Goal: Information Seeking & Learning: Learn about a topic

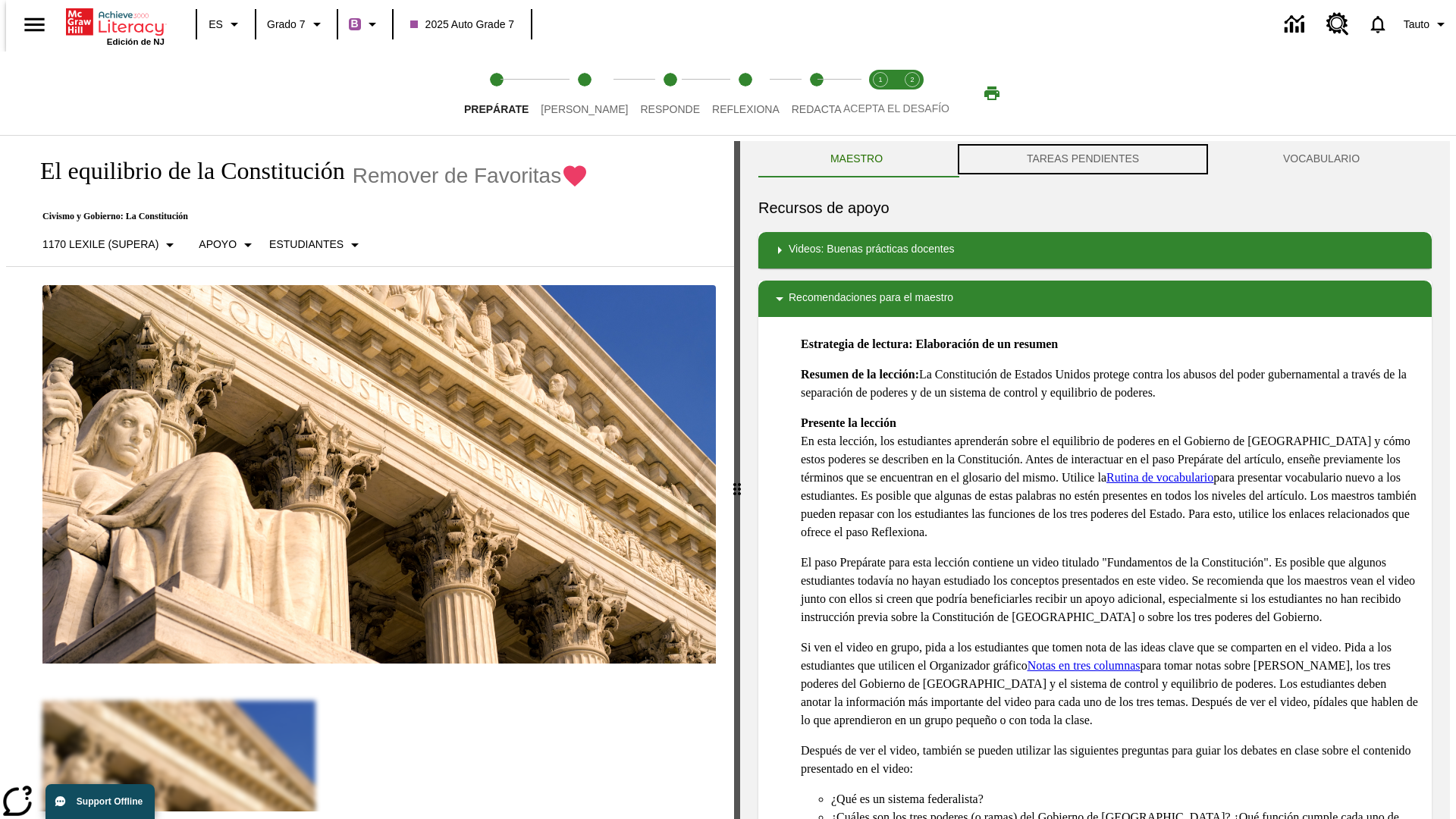
click at [1083, 159] on button "TAREAS PENDIENTES" at bounding box center [1083, 159] width 256 height 36
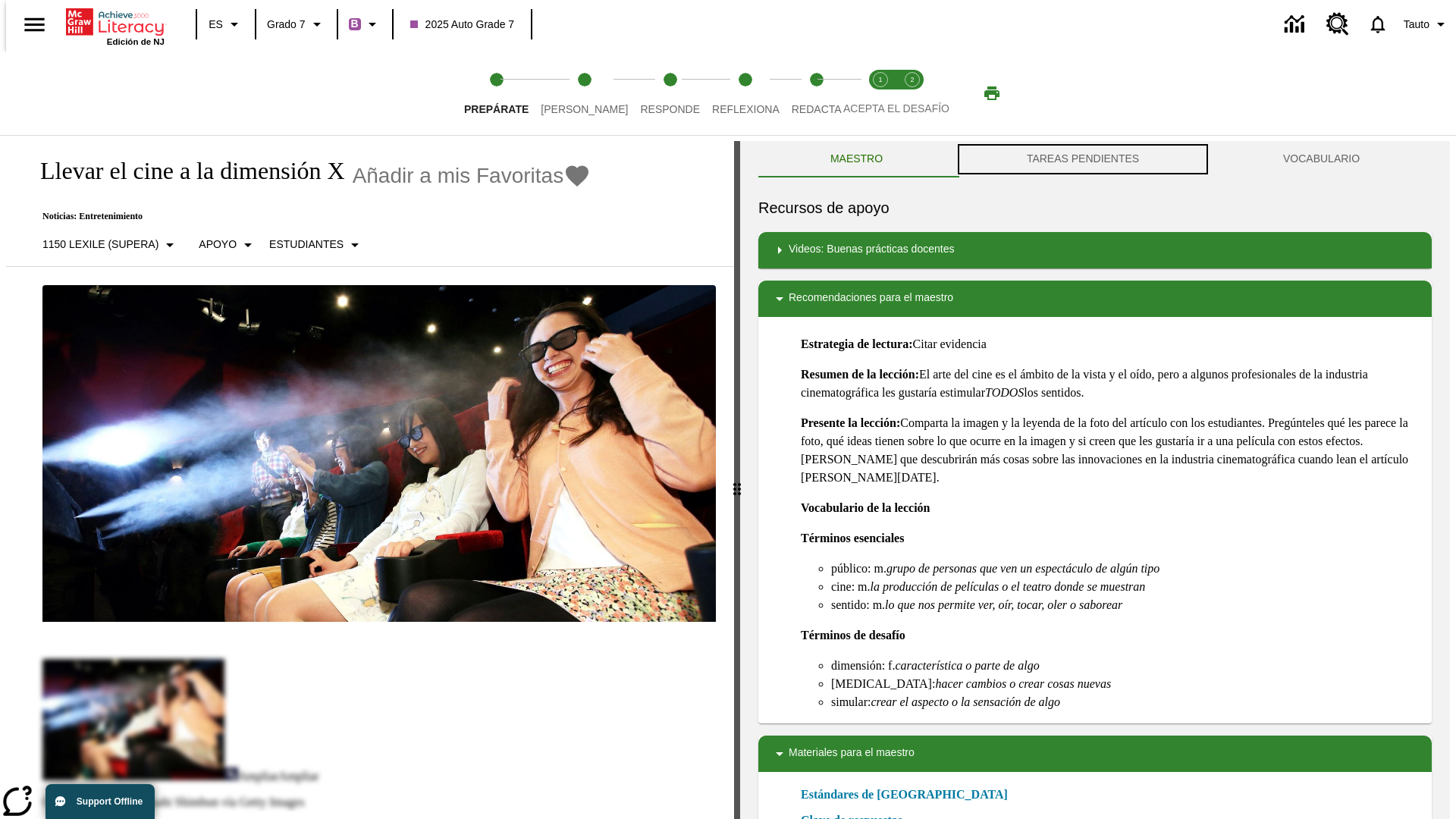
click at [1083, 159] on button "TAREAS PENDIENTES" at bounding box center [1083, 159] width 256 height 36
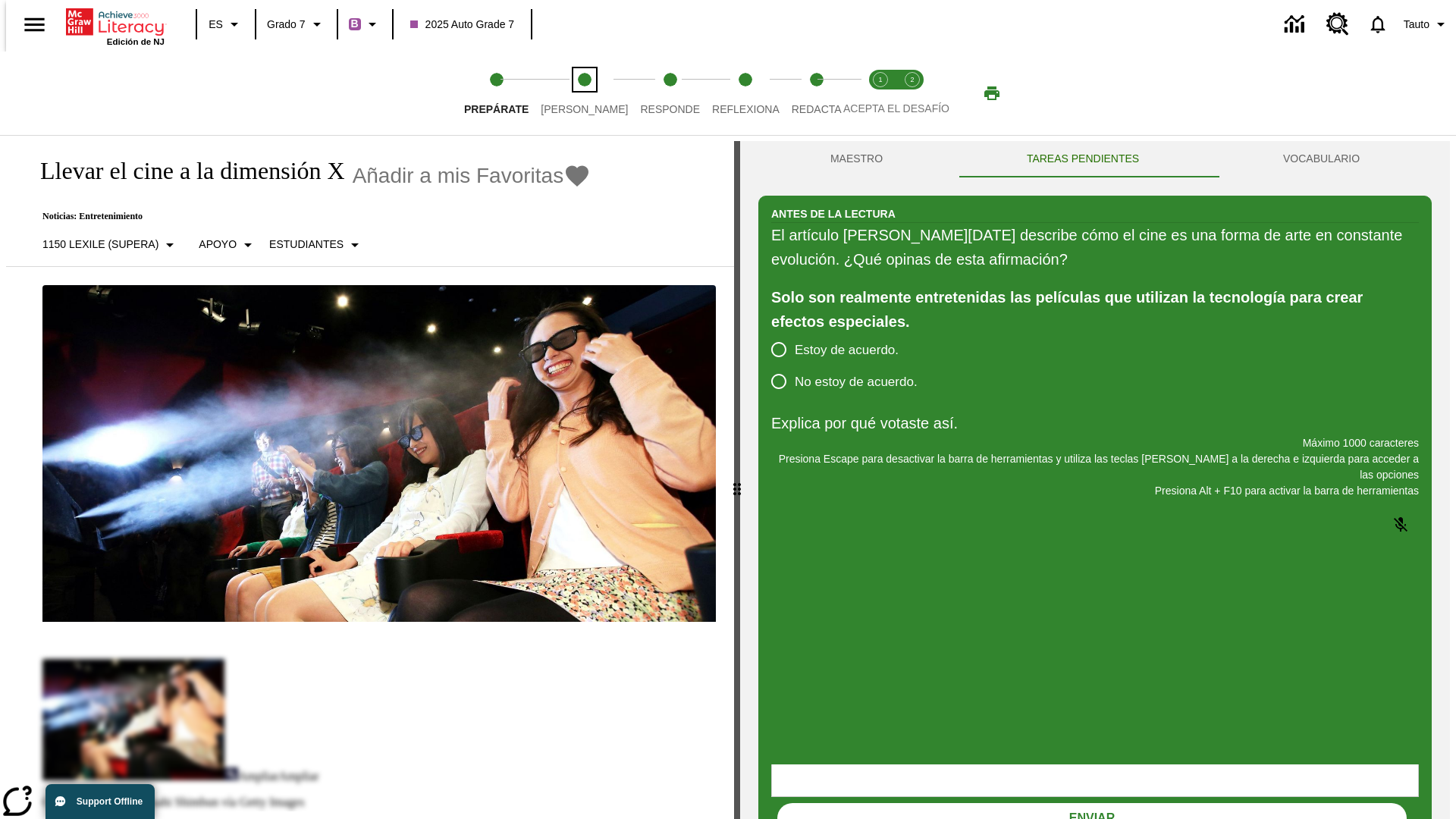
click at [571, 93] on span "Lee" at bounding box center [584, 104] width 87 height 28
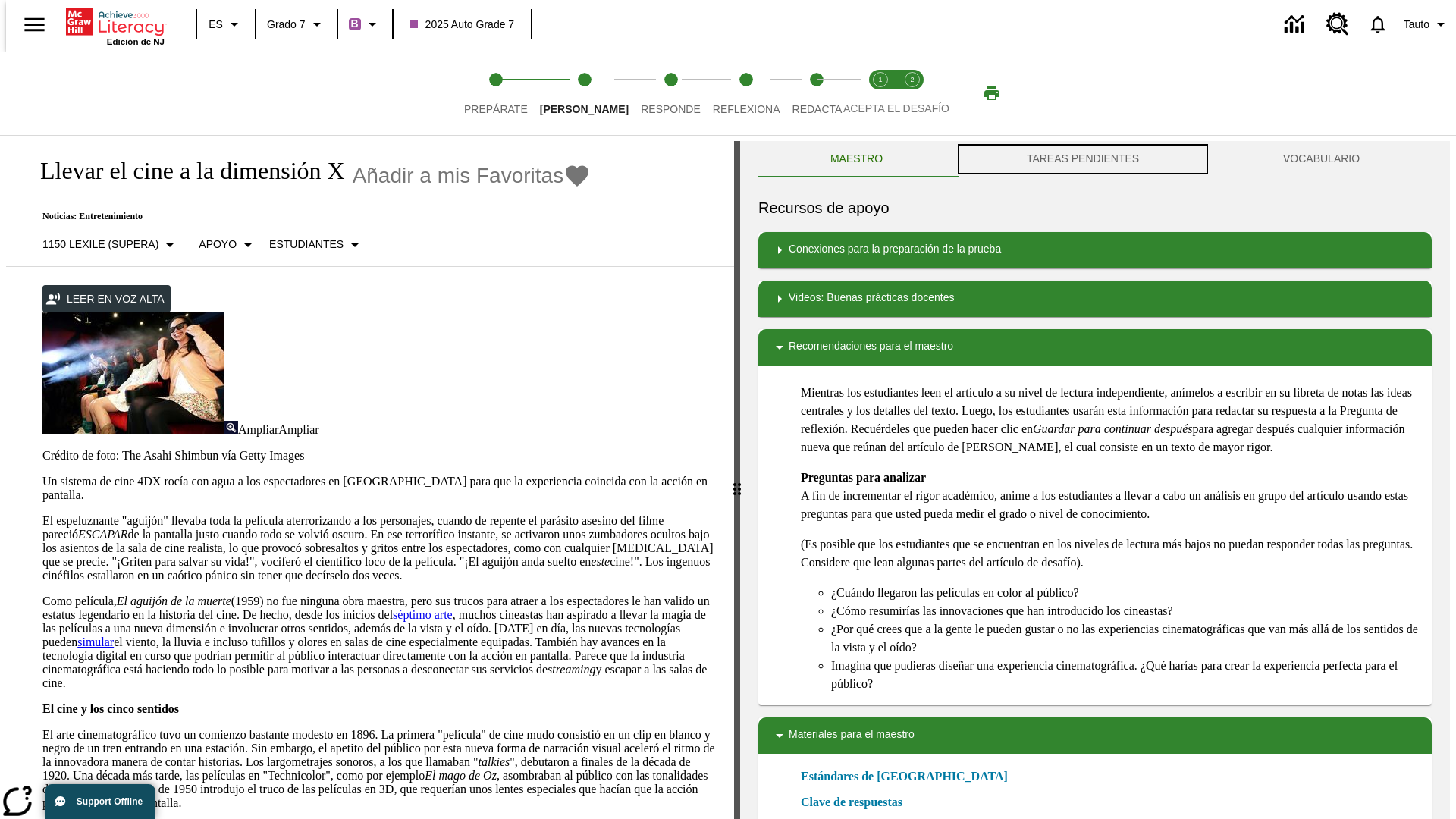
scroll to position [1, 0]
click at [1083, 159] on button "TAREAS PENDIENTES" at bounding box center [1083, 158] width 256 height 36
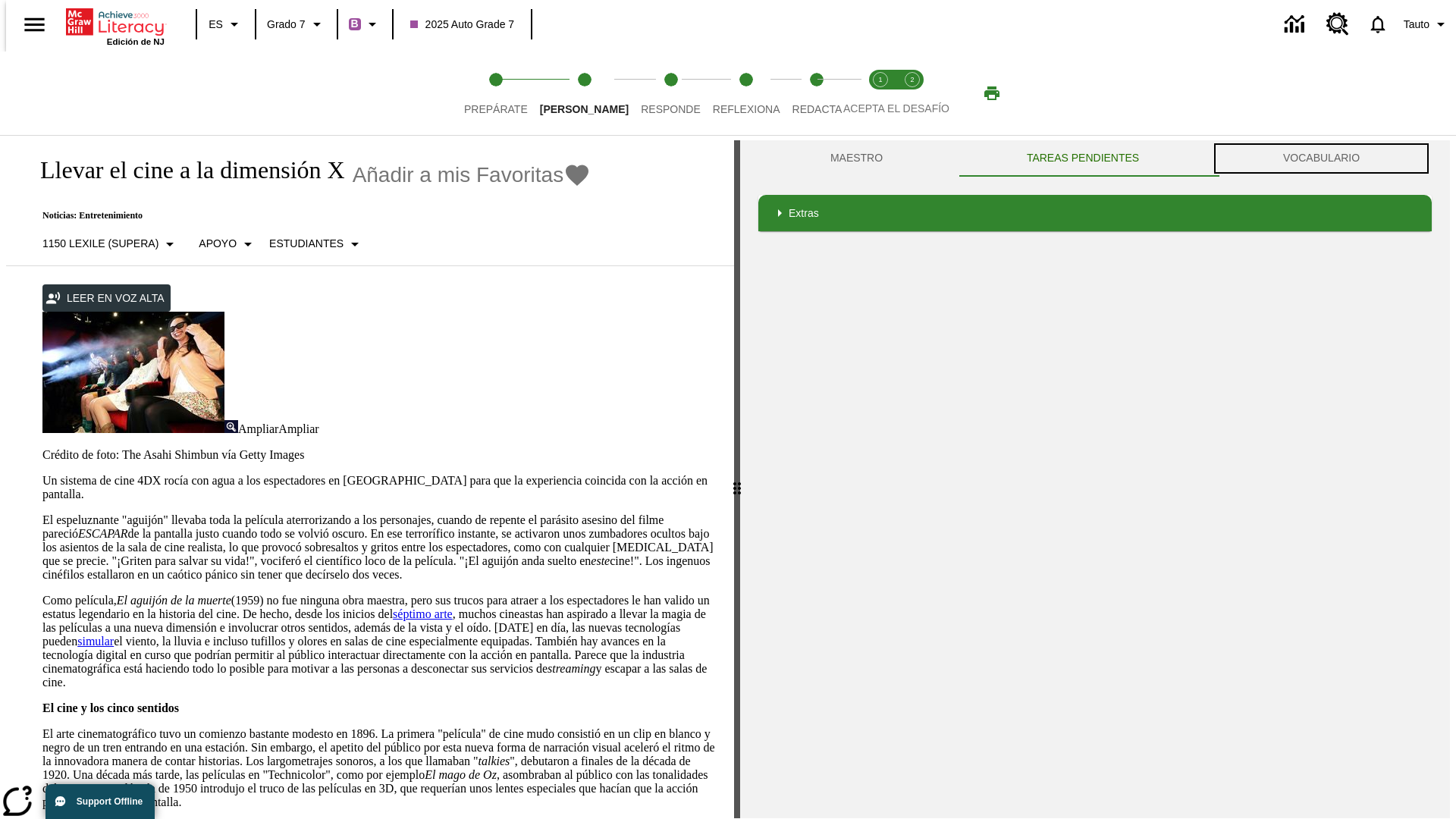
click at [1326, 158] on button "VOCABULARIO" at bounding box center [1321, 158] width 221 height 36
click at [453, 607] on link "séptimo arte" at bounding box center [422, 614] width 60 height 13
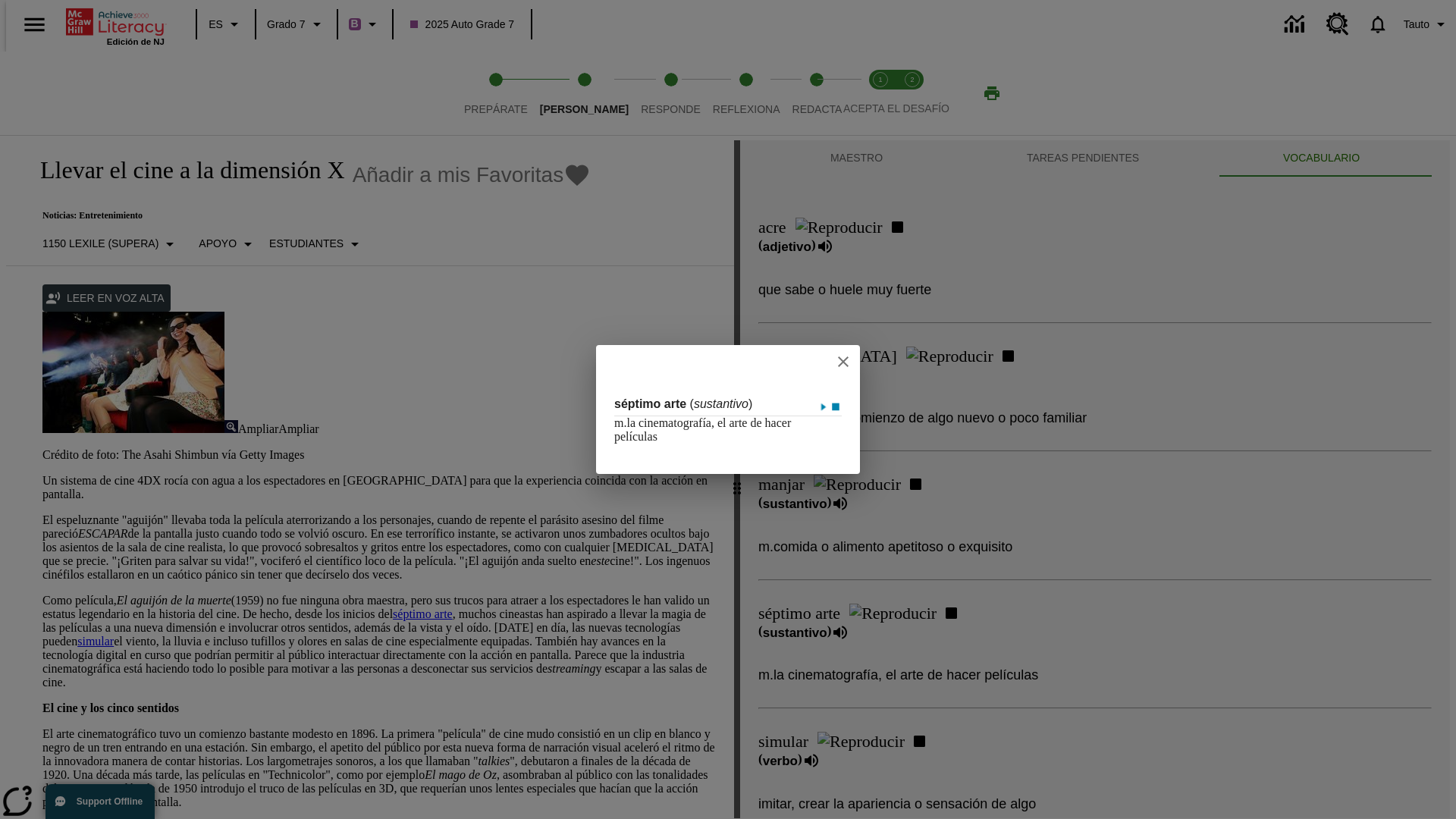
click at [849, 361] on icon "close" at bounding box center [842, 361] width 10 height 10
click at [647, 93] on span "Responde" at bounding box center [670, 104] width 60 height 28
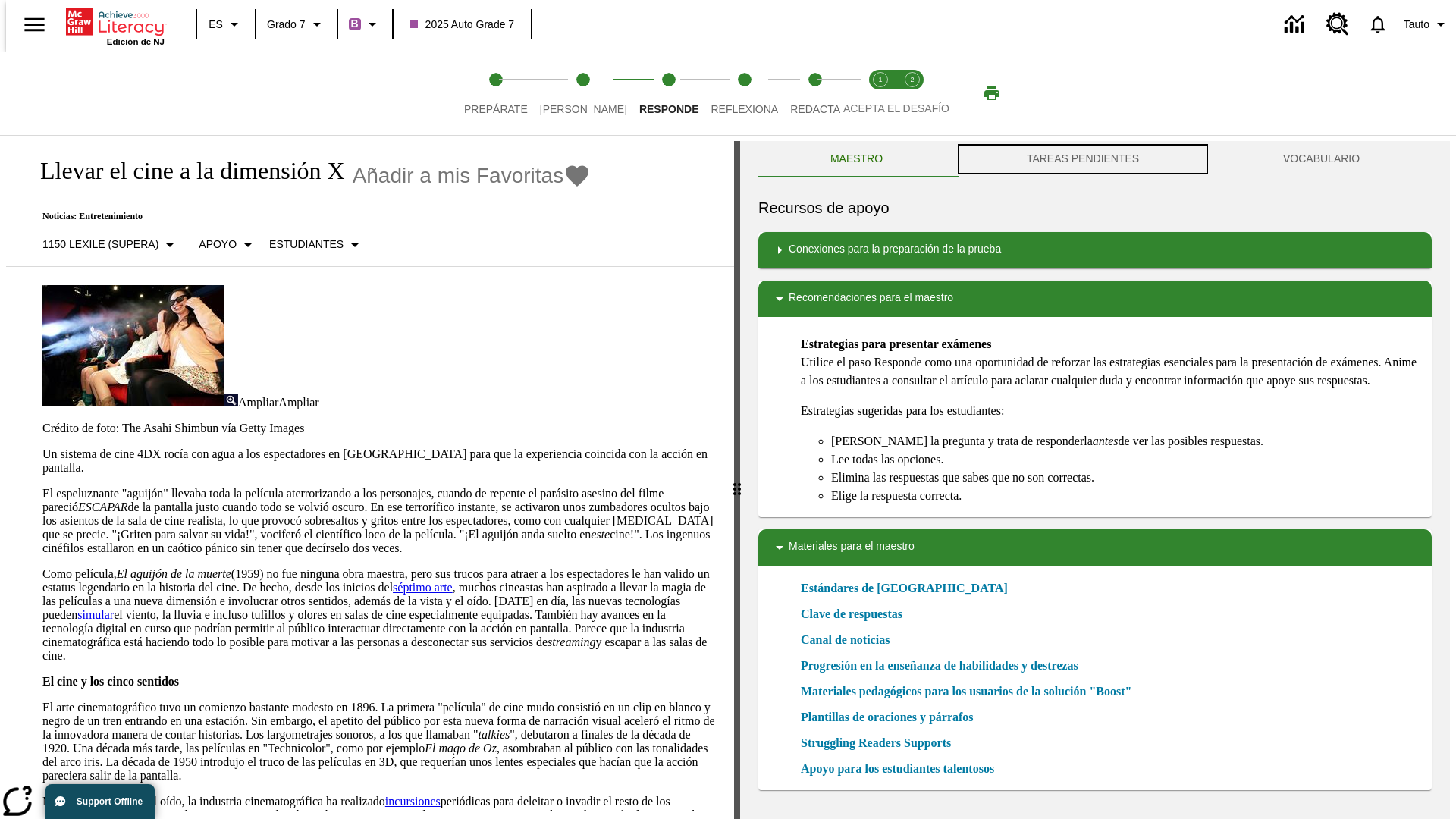
scroll to position [1, 0]
click at [1083, 159] on button "TAREAS PENDIENTES" at bounding box center [1083, 158] width 256 height 36
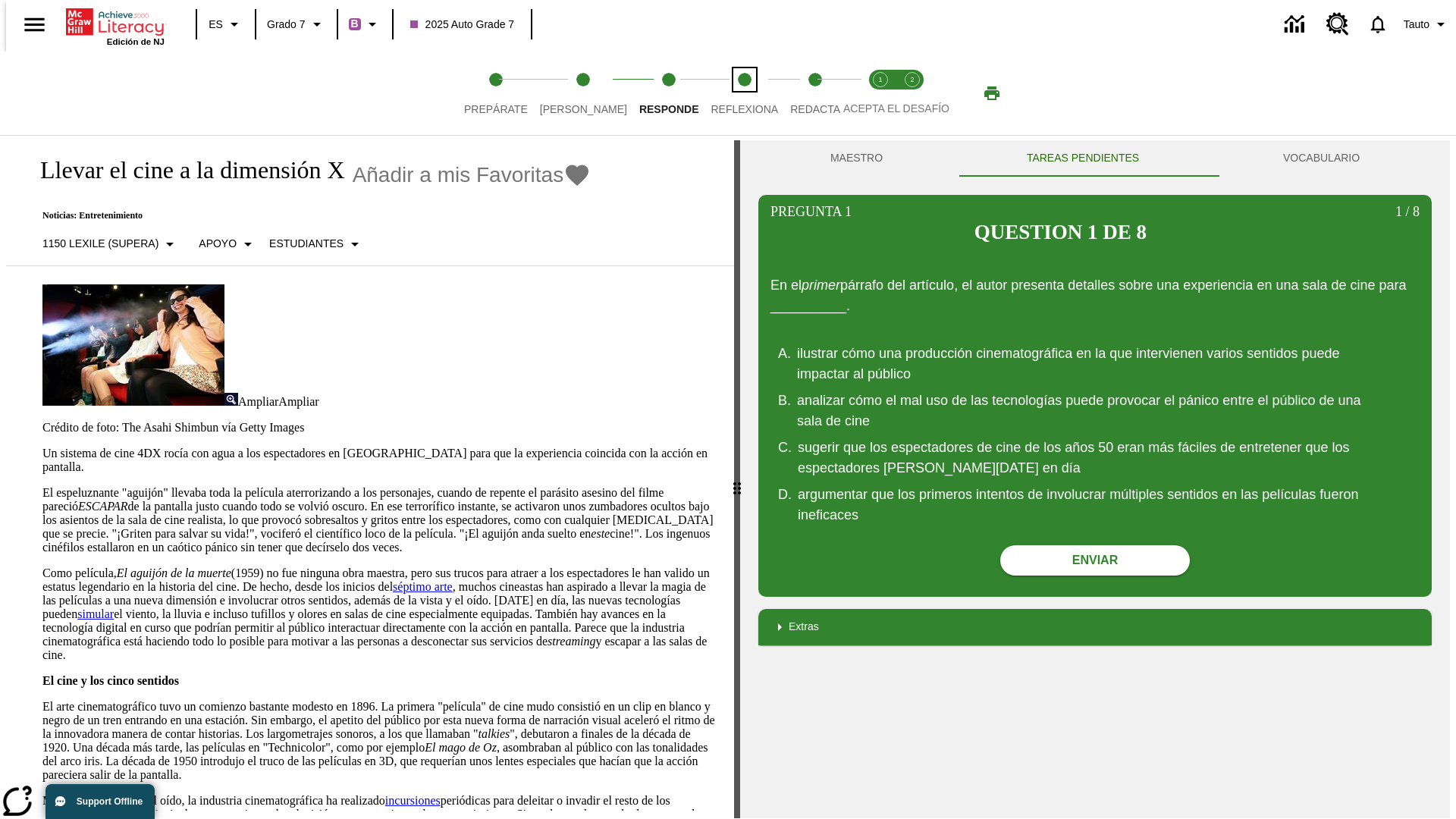
click at [724, 93] on span "Reflexiona" at bounding box center [744, 104] width 67 height 28
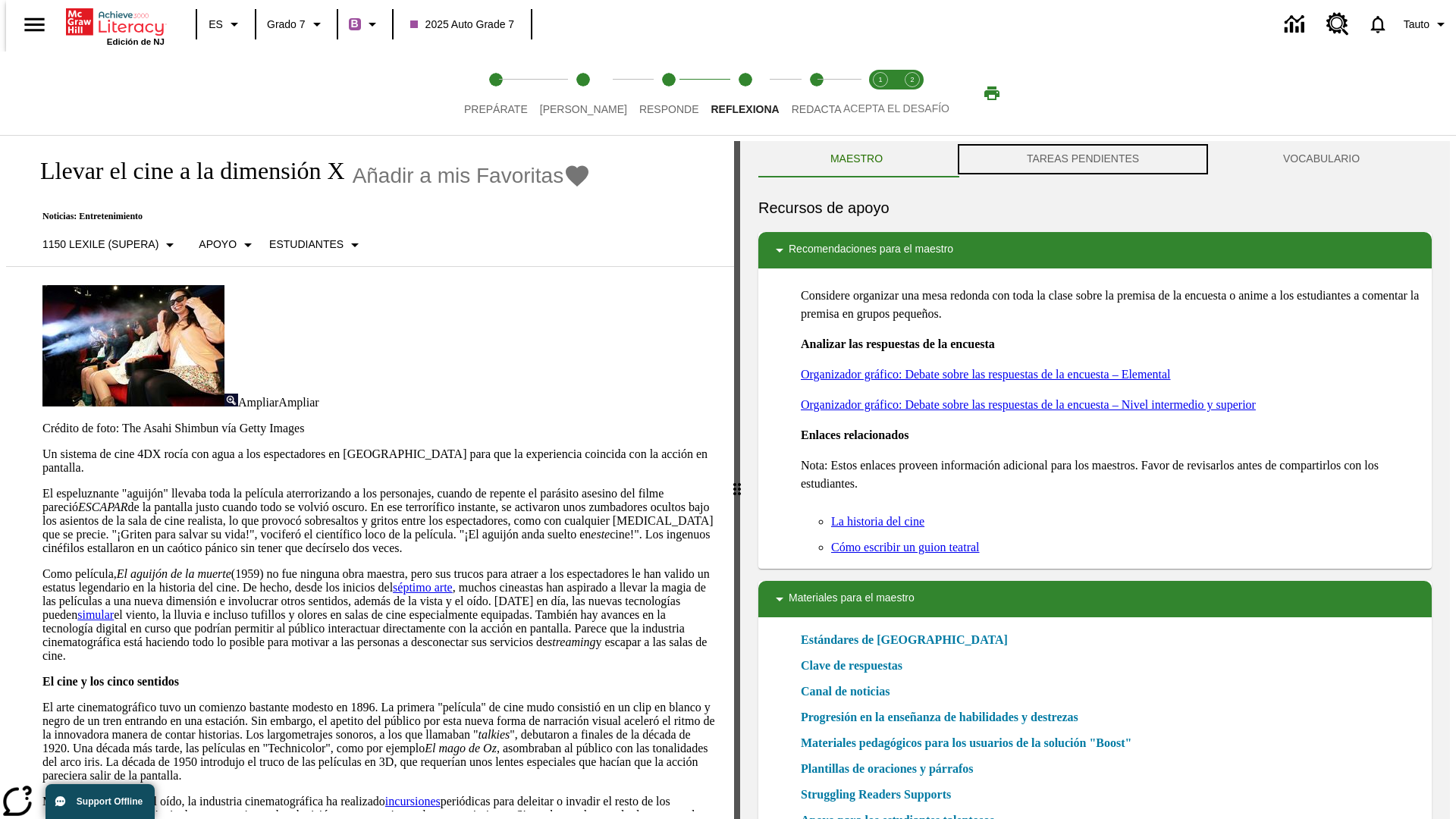
scroll to position [1, 0]
click at [1083, 159] on button "TAREAS PENDIENTES" at bounding box center [1083, 158] width 256 height 36
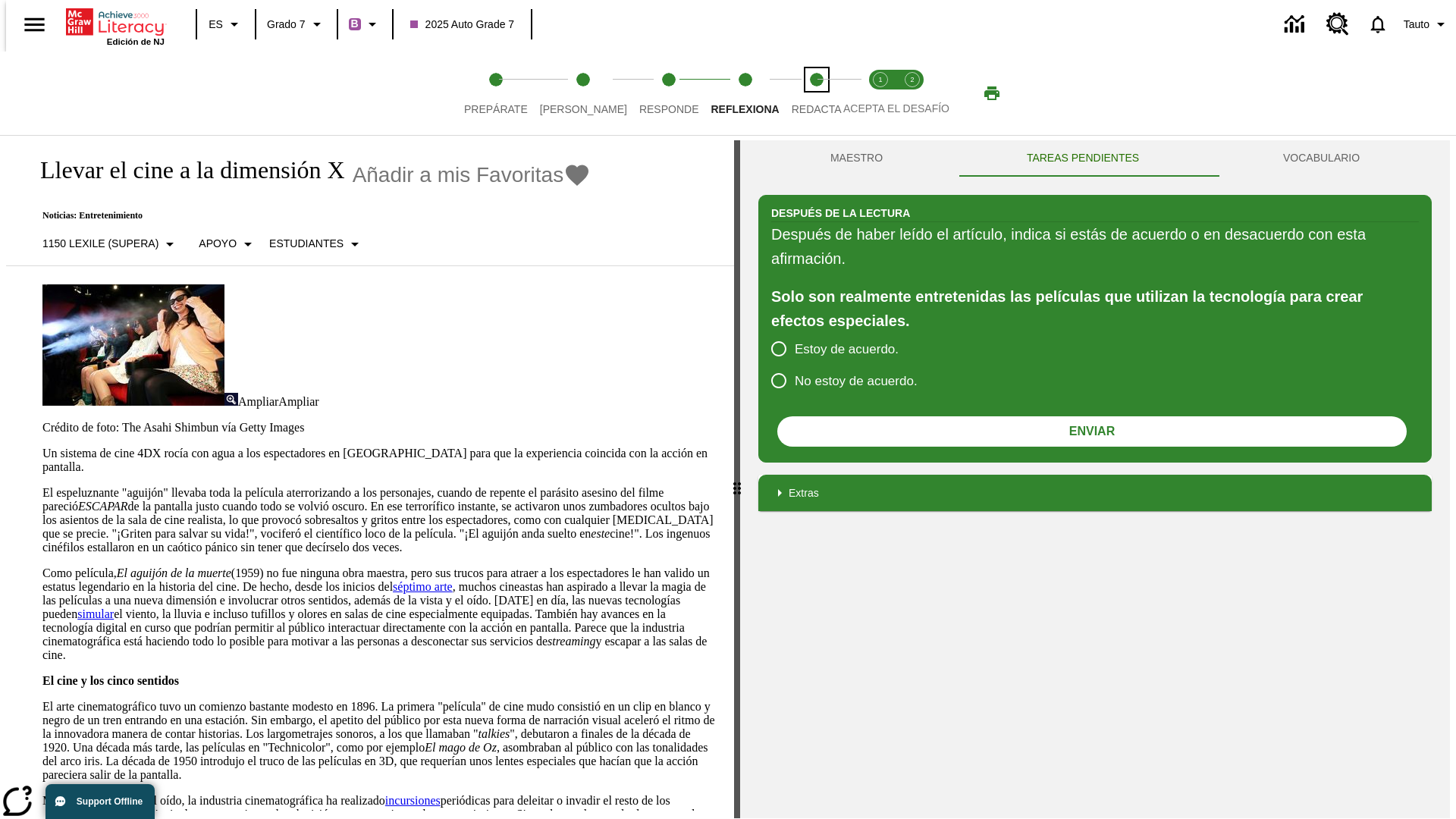
click at [800, 93] on span "Redacta" at bounding box center [816, 104] width 50 height 28
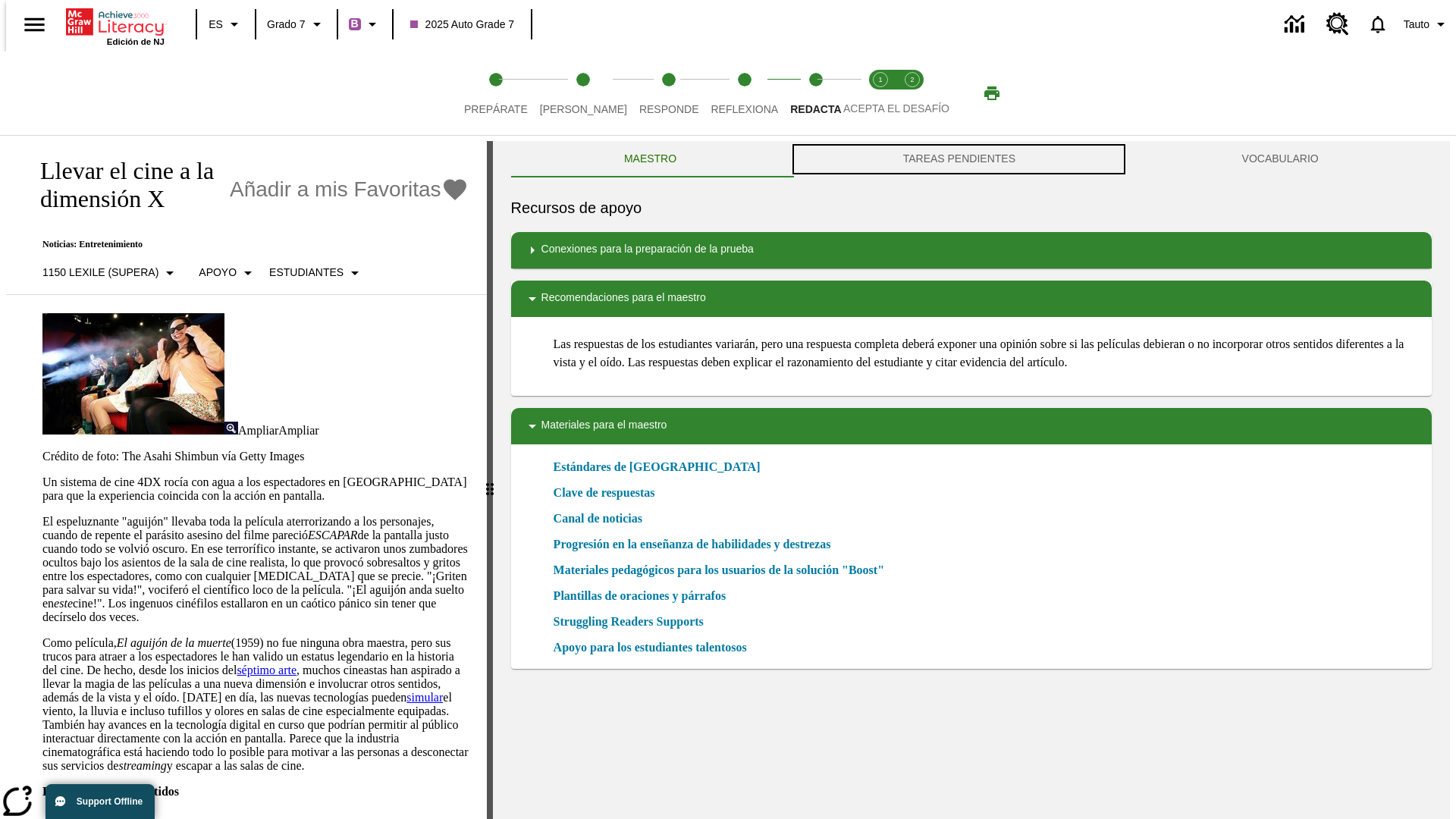
scroll to position [1, 0]
